Goal: Information Seeking & Learning: Learn about a topic

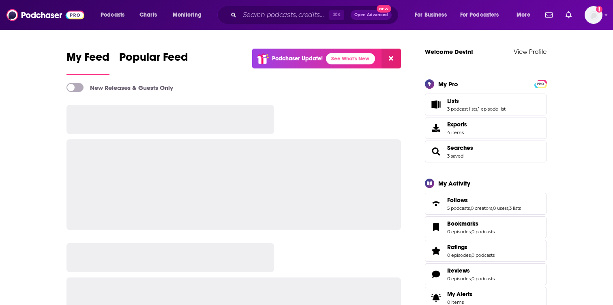
click at [278, 14] on input "Search podcasts, credits, & more..." at bounding box center [285, 15] width 90 height 13
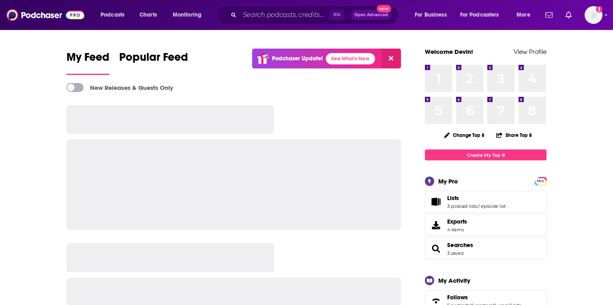
click at [269, 16] on input "Search podcasts, credits, & more..." at bounding box center [285, 15] width 90 height 13
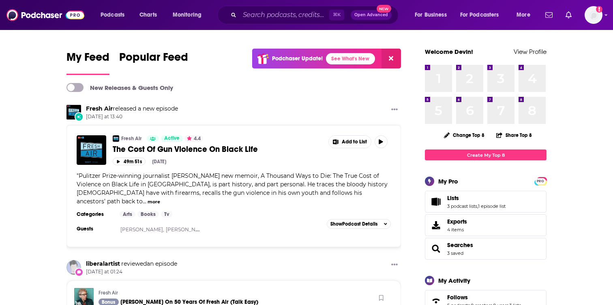
click at [262, 16] on input "Search podcasts, credits, & more..." at bounding box center [285, 15] width 90 height 13
click at [262, 15] on input "Search podcasts, credits, & more..." at bounding box center [285, 15] width 90 height 13
click at [252, 19] on input "Search podcasts, credits, & more..." at bounding box center [285, 15] width 90 height 13
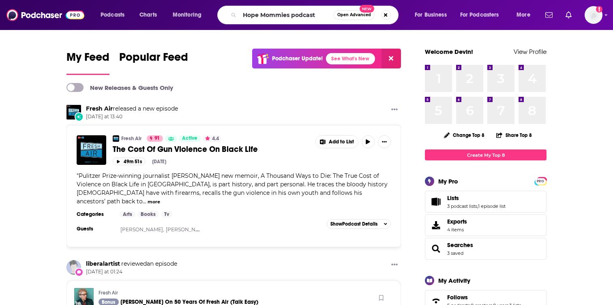
type input "Hope Mommies podcast"
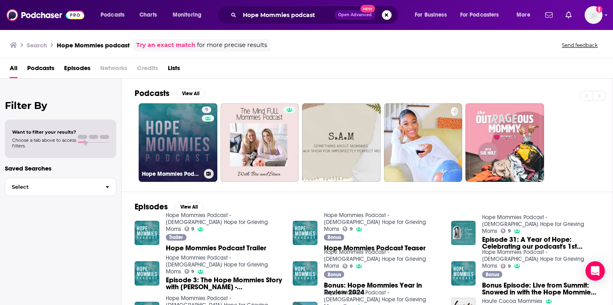
click at [176, 126] on link "9 Hope Mommies Podcast - [DEMOGRAPHIC_DATA] Hope for Grieving Moms" at bounding box center [178, 142] width 79 height 79
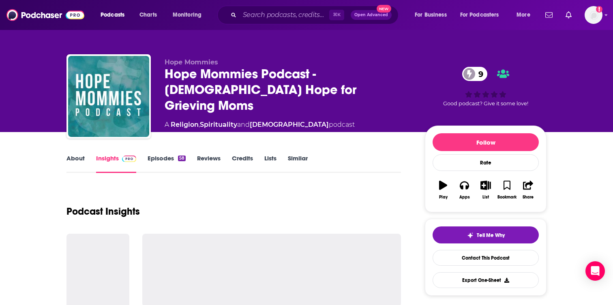
scroll to position [17, 0]
